Goal: Find specific page/section: Find specific page/section

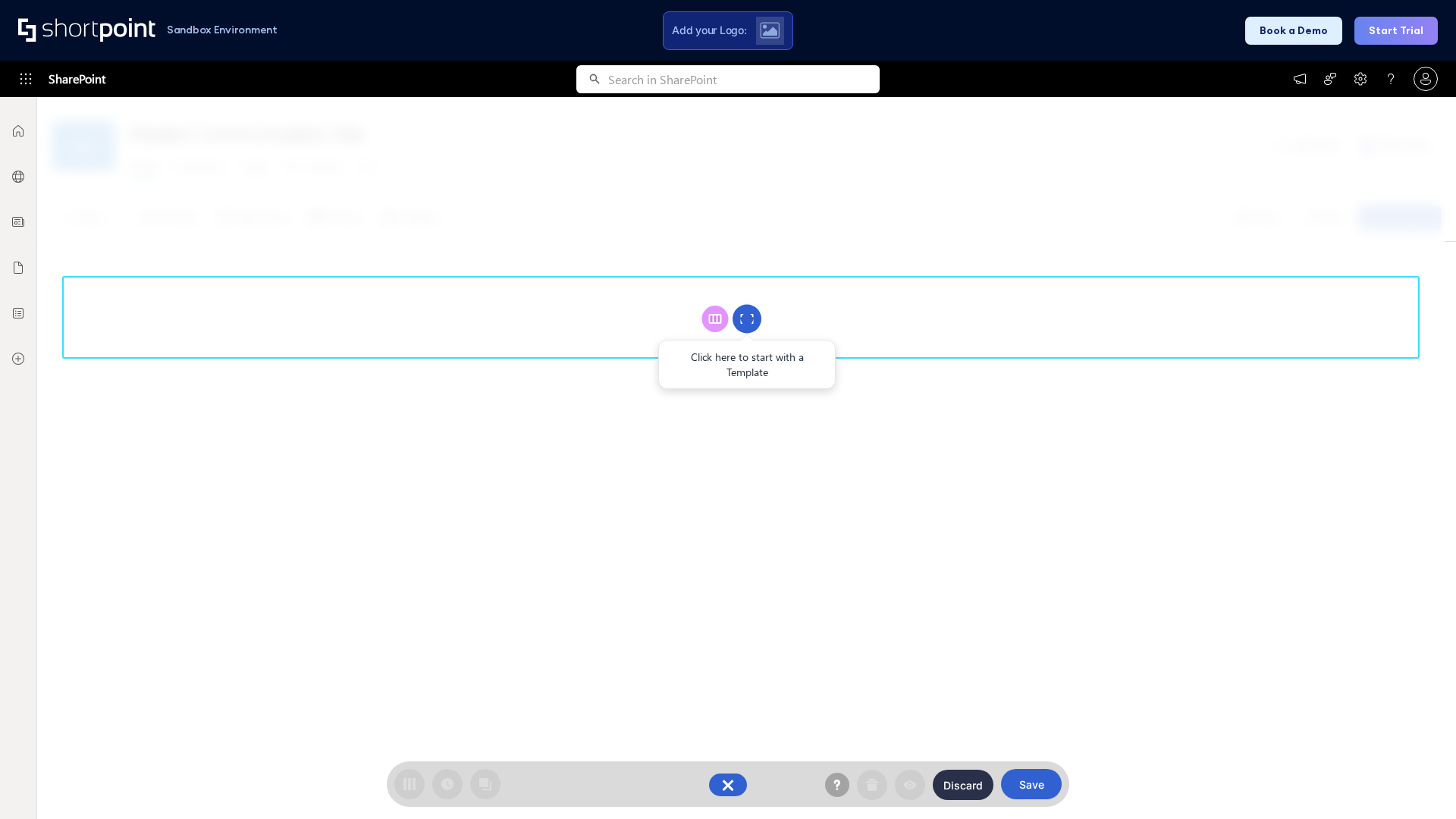
click at [747, 319] on circle at bounding box center [747, 319] width 29 height 29
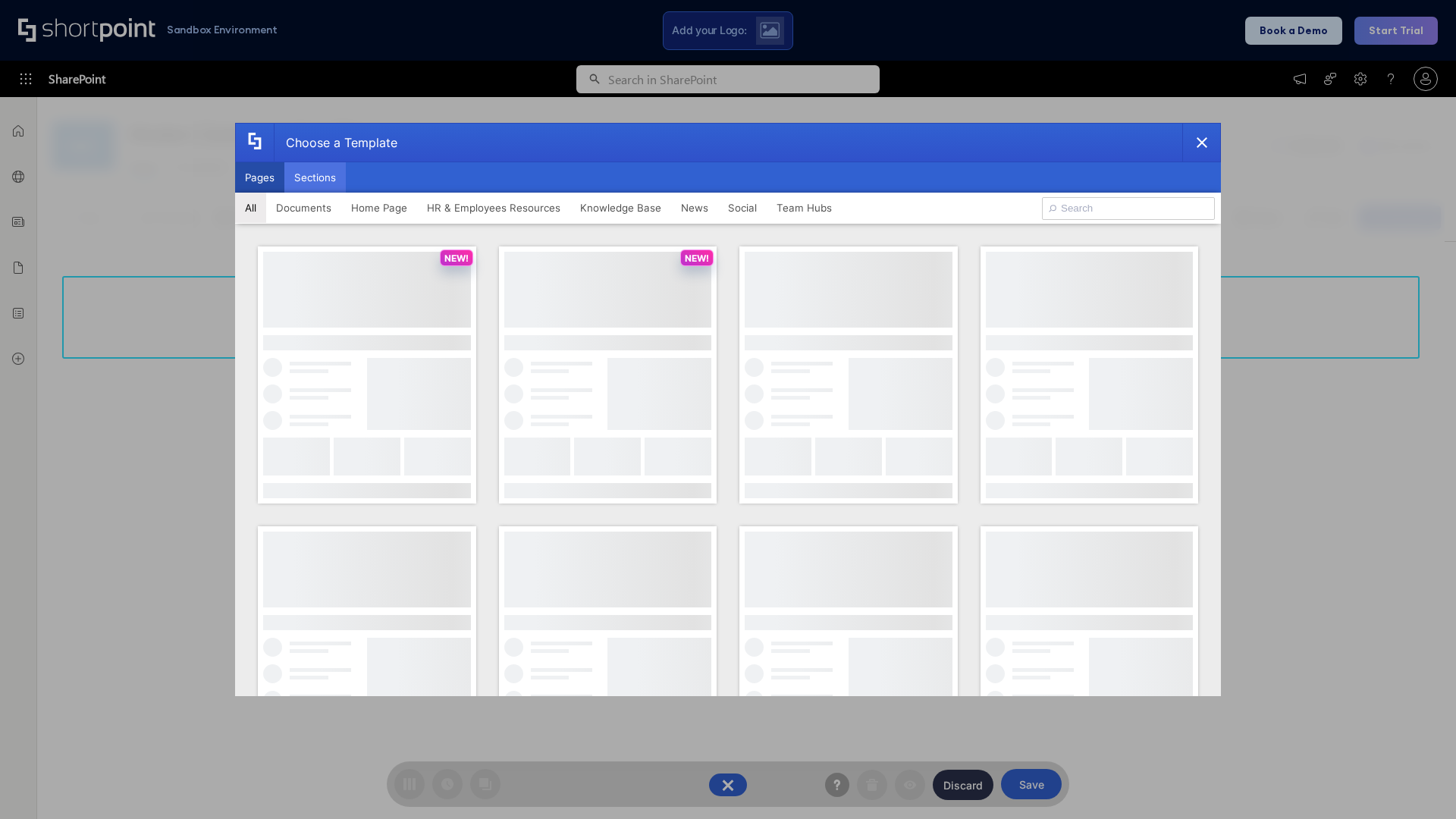
click at [315, 178] on button "Sections" at bounding box center [315, 177] width 61 height 31
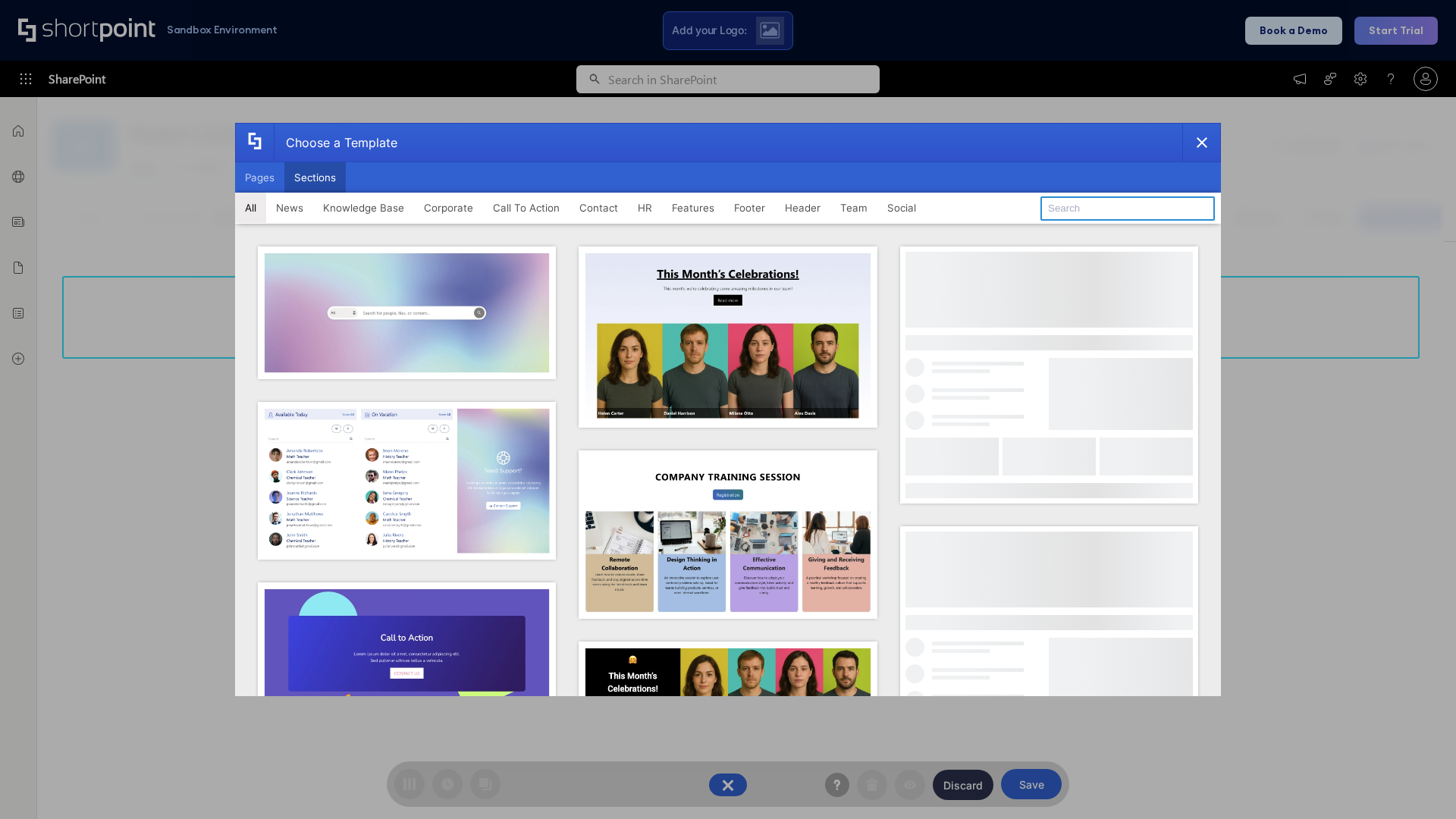
type input "Teams Kit 1"
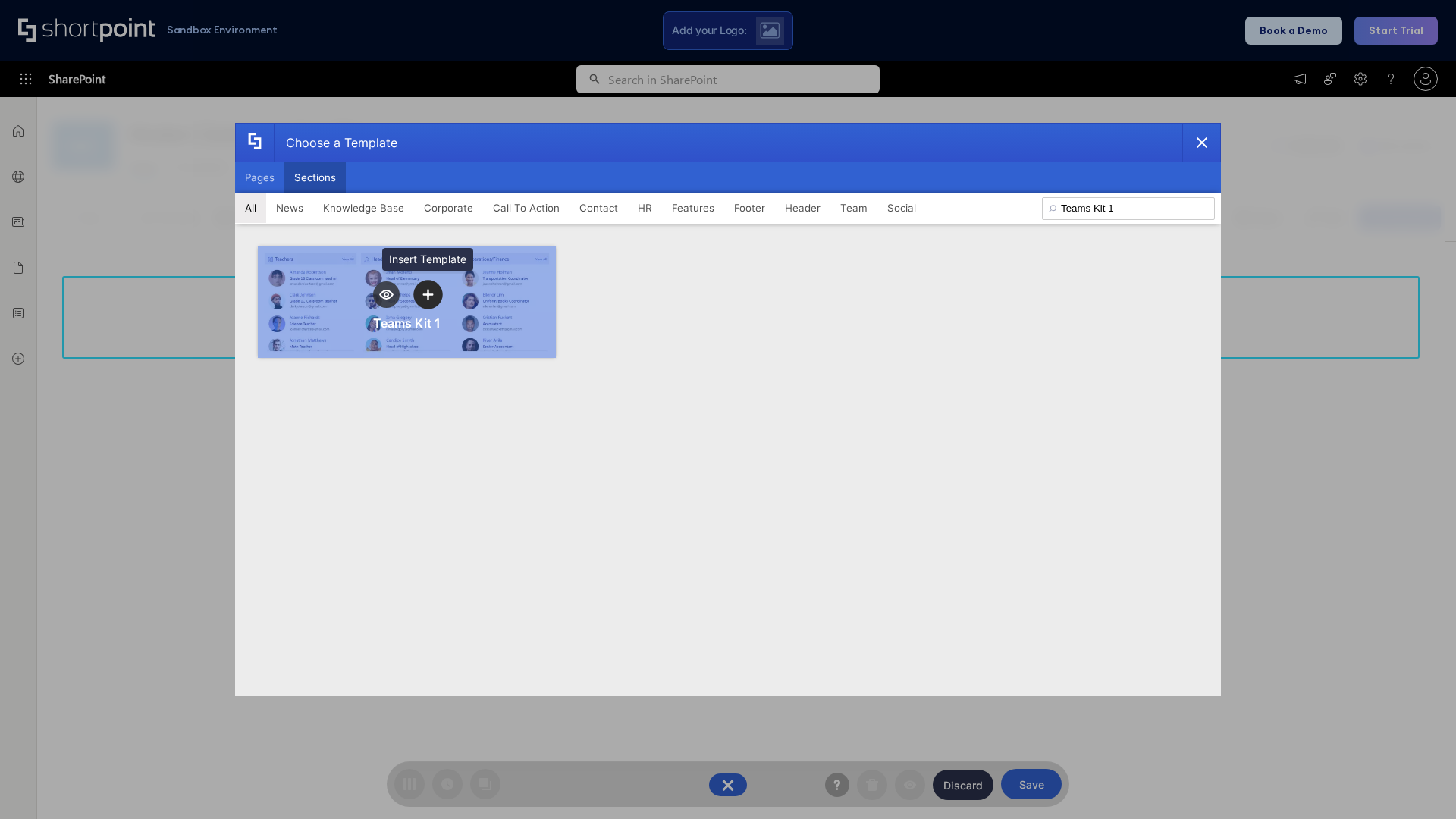
click at [428, 295] on icon "template selector" at bounding box center [427, 294] width 10 height 10
